Goal: Task Accomplishment & Management: Use online tool/utility

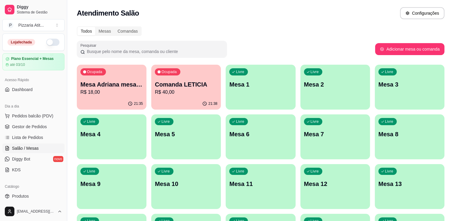
click at [49, 43] on button "button" at bounding box center [52, 42] width 13 height 7
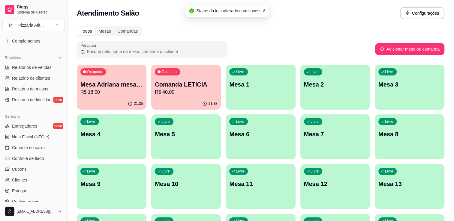
scroll to position [165, 0]
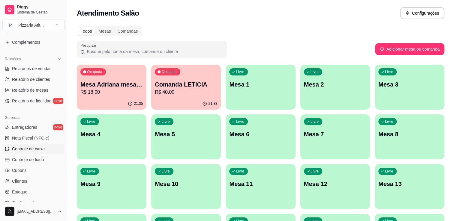
click at [40, 151] on span "Controle de caixa" at bounding box center [28, 149] width 33 height 6
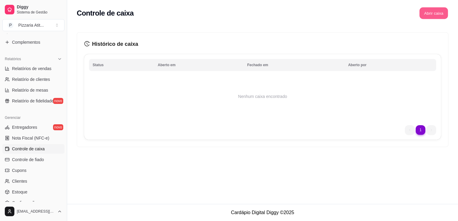
click at [436, 15] on button "Abrir caixa" at bounding box center [434, 13] width 28 height 12
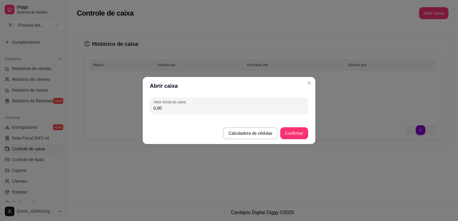
drag, startPoint x: 308, startPoint y: 103, endPoint x: 292, endPoint y: 106, distance: 17.1
click at [292, 106] on div "Valor inicial do caixa 0,00" at bounding box center [229, 106] width 173 height 22
click at [292, 106] on input "0,00" at bounding box center [229, 108] width 151 height 6
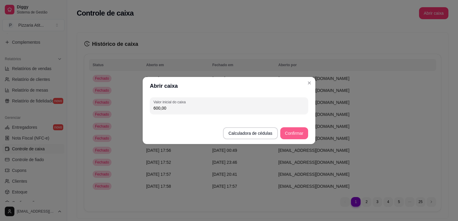
type input "600,00"
click at [299, 133] on button "Confirmar" at bounding box center [294, 134] width 27 height 12
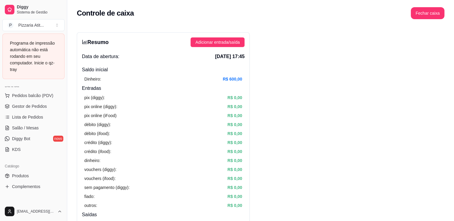
scroll to position [65, 0]
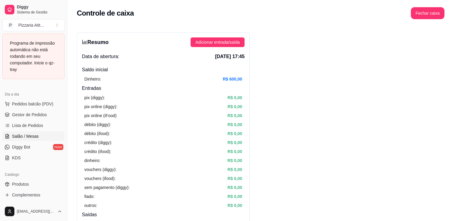
click at [33, 139] on link "Salão / Mesas" at bounding box center [33, 137] width 62 height 10
